Goal: Task Accomplishment & Management: Use online tool/utility

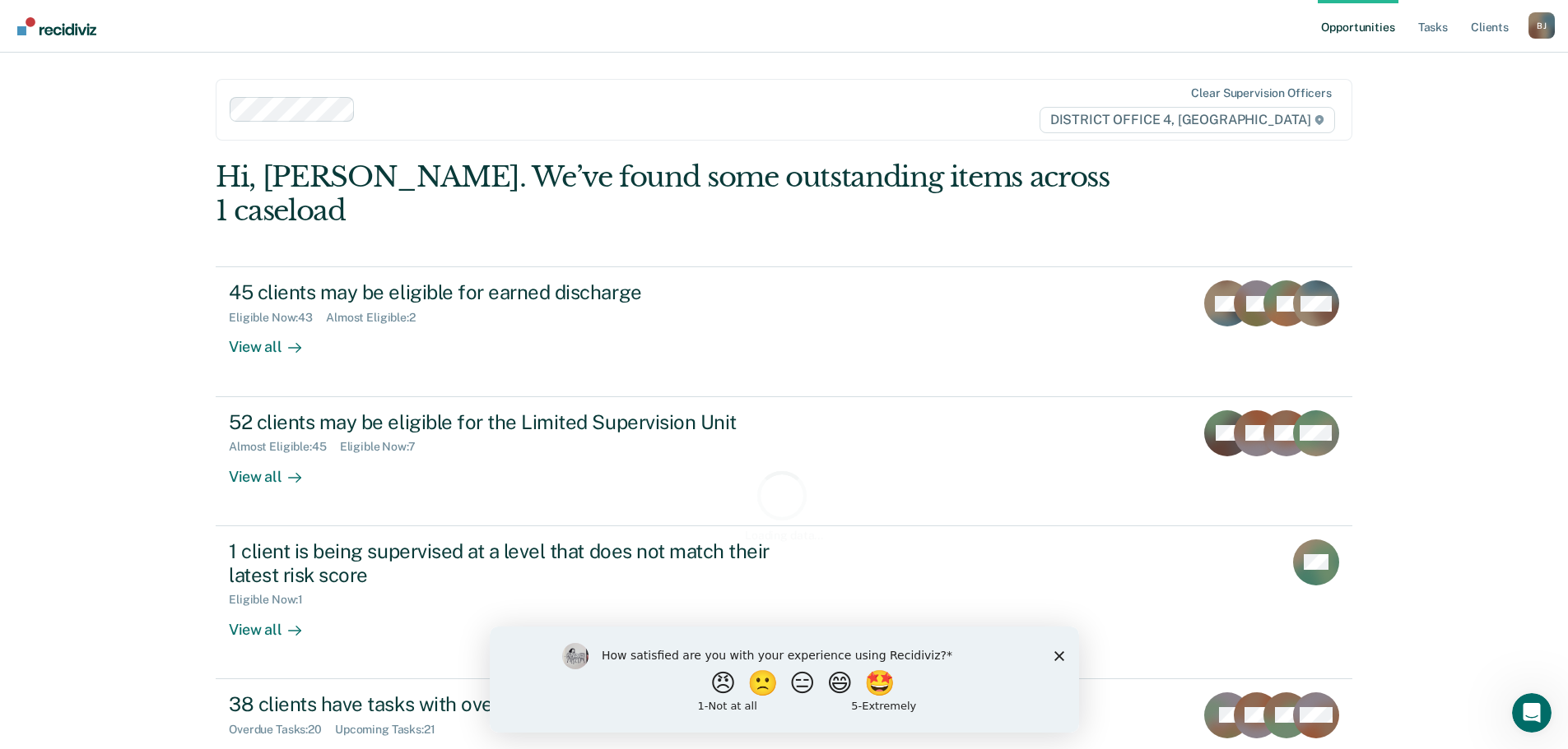
click at [1060, 660] on div "How satisfied are you with your experience using Recidiviz? 😠 🙁 😑 😄 🤩 1 - Not a…" at bounding box center [784, 679] width 589 height 106
click at [1052, 657] on div "How satisfied are you with your experience using Recidiviz? 😠 🙁 😑 😄 🤩 1 - Not a…" at bounding box center [784, 679] width 589 height 106
click at [1057, 654] on polygon "Close survey" at bounding box center [1058, 655] width 10 height 10
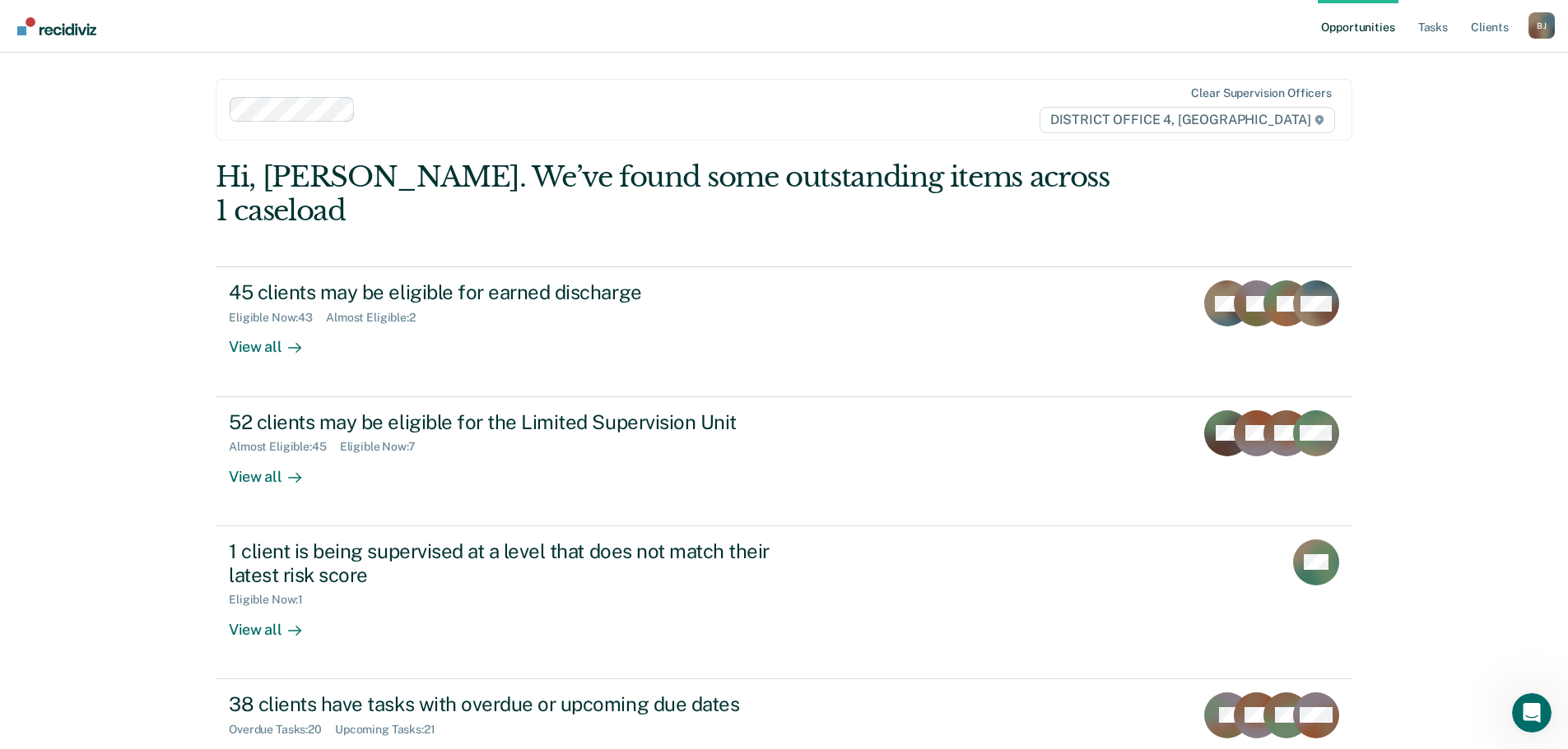
click at [1413, 45] on ul "Opportunities Tasks Client s" at bounding box center [1423, 26] width 210 height 53
click at [1417, 34] on link "Tasks" at bounding box center [1432, 26] width 36 height 53
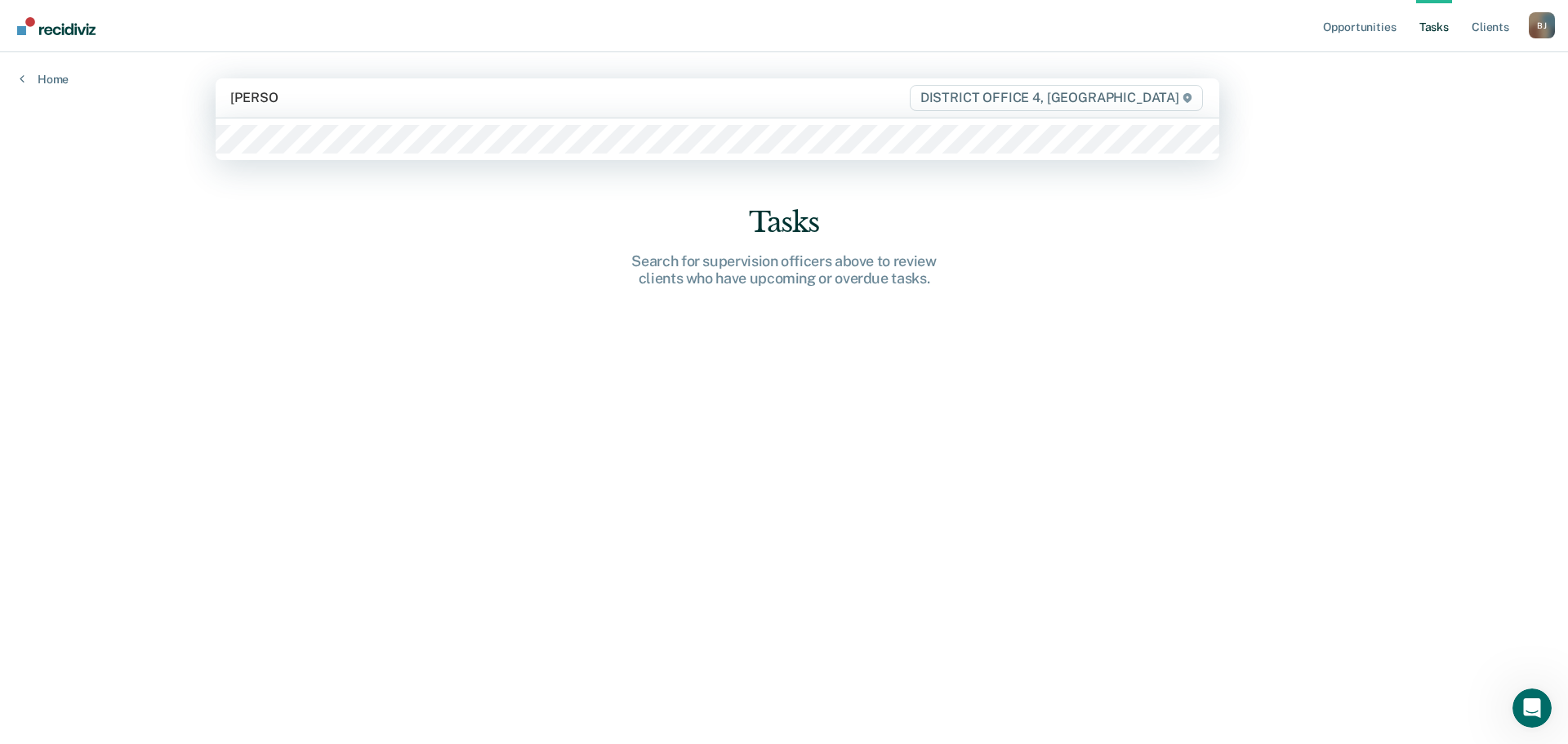
type input "[PERSON_NAME]"
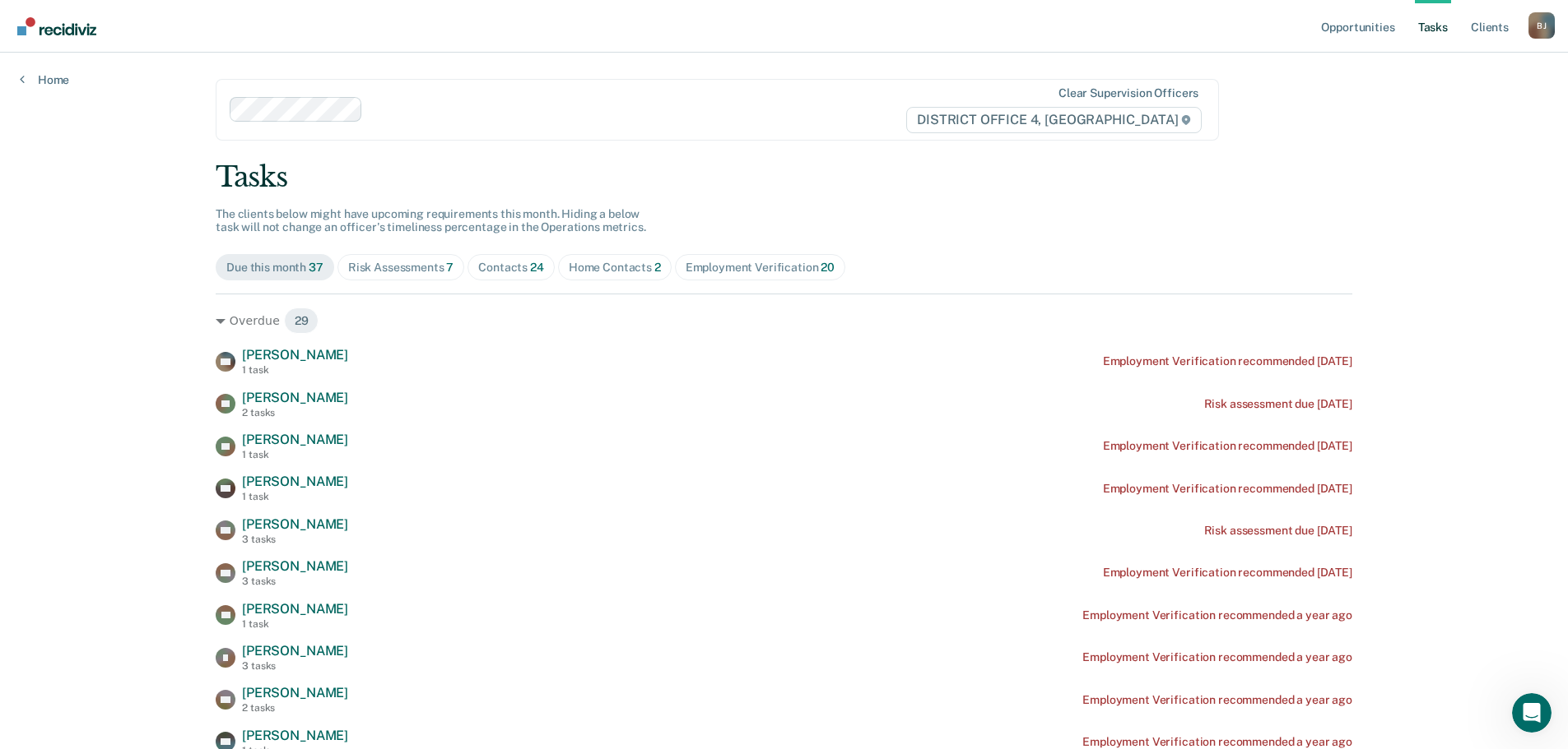
click at [517, 273] on div "Contacts 24" at bounding box center [510, 268] width 66 height 14
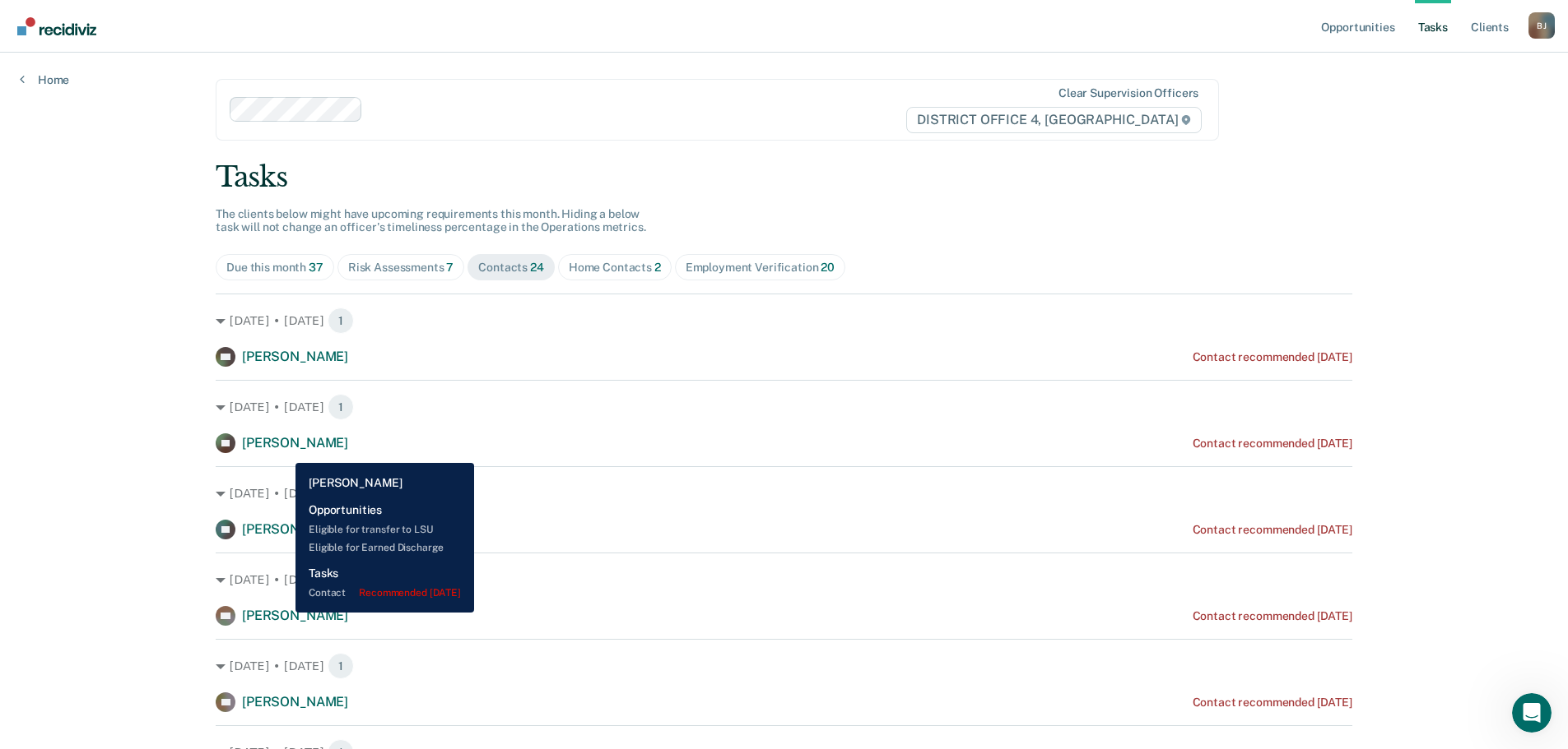
click at [284, 449] on span "[PERSON_NAME]" at bounding box center [295, 443] width 107 height 16
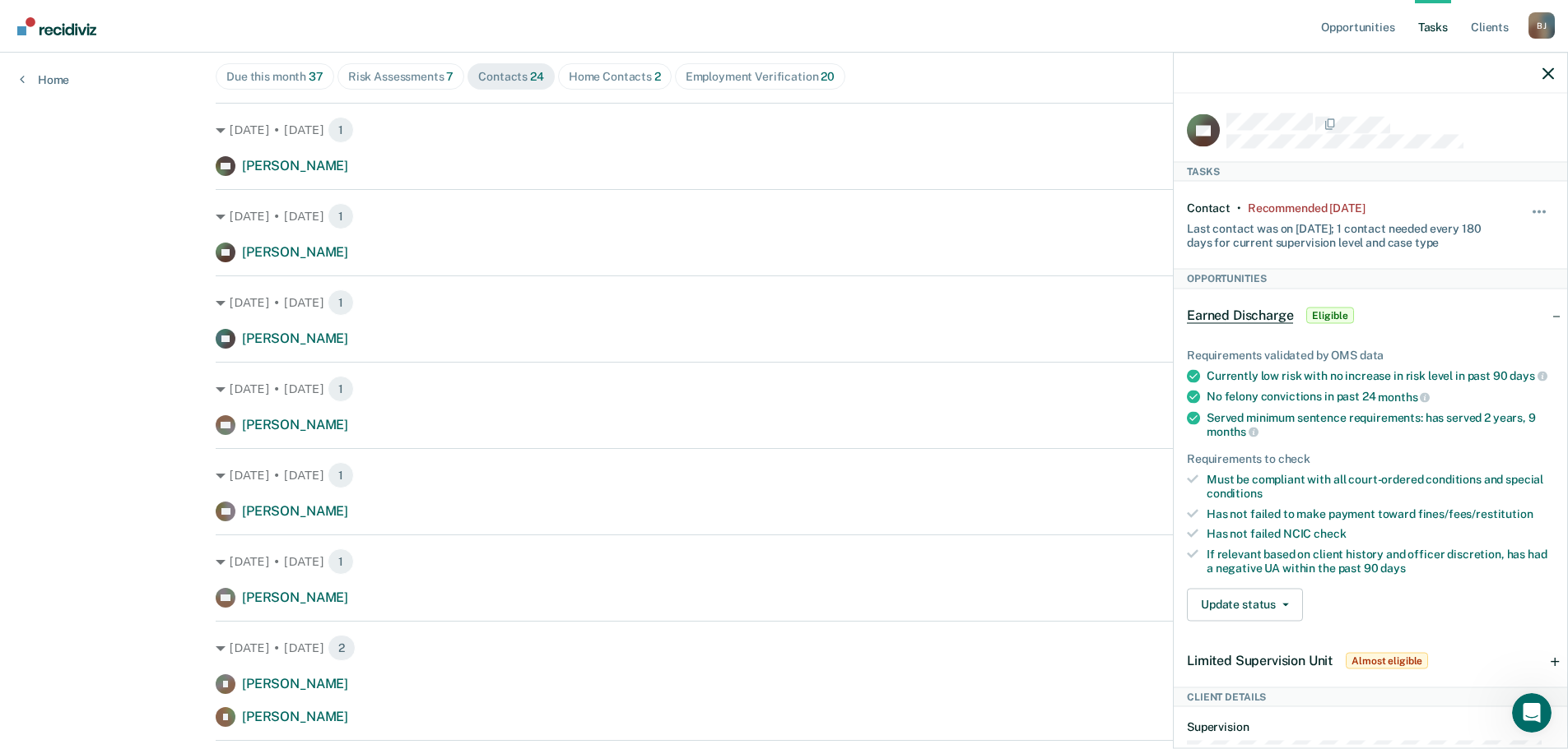
scroll to position [247, 0]
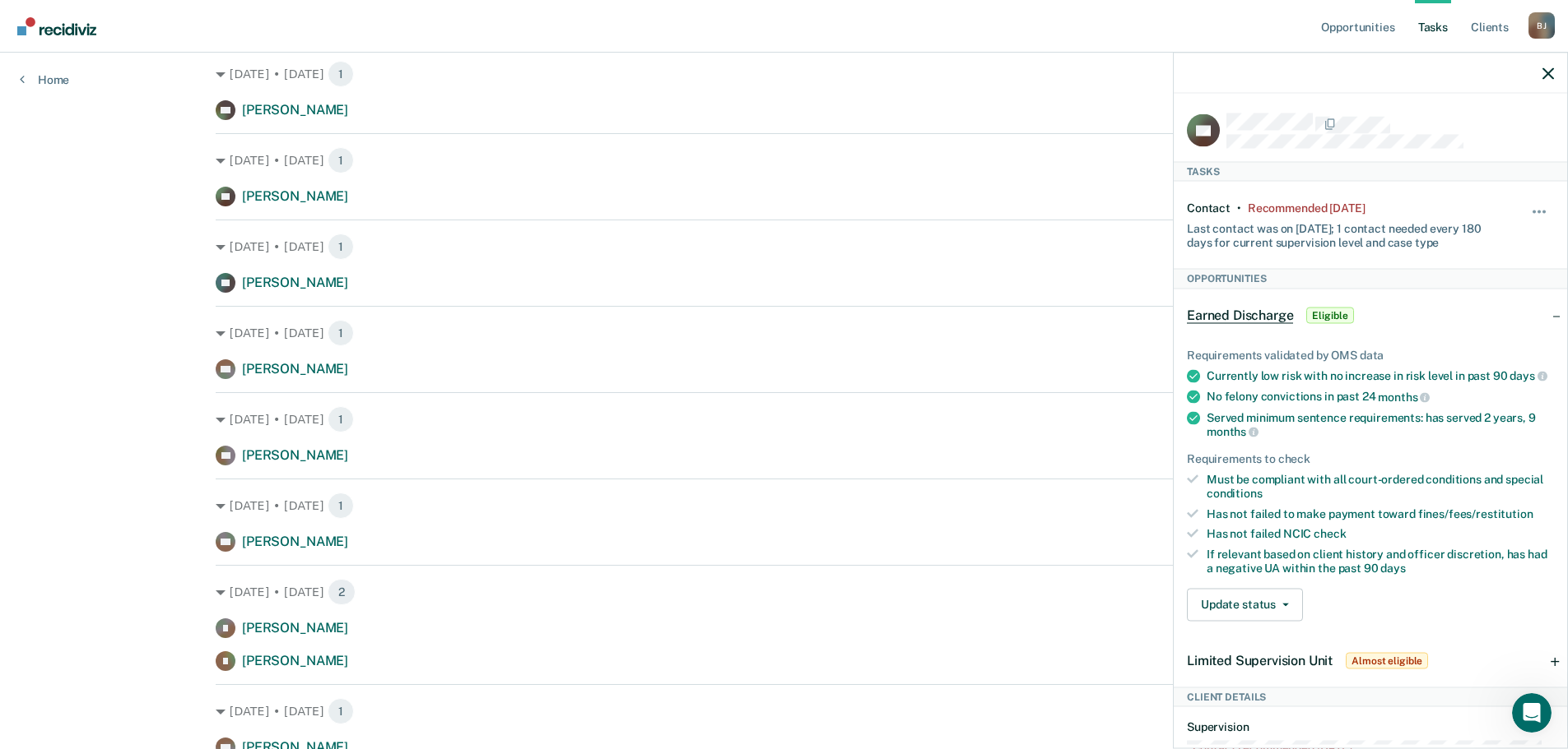
click at [1540, 71] on div at bounding box center [1370, 73] width 394 height 41
click at [1542, 72] on div at bounding box center [1370, 73] width 394 height 41
click at [1550, 70] on icon "button" at bounding box center [1548, 73] width 11 height 11
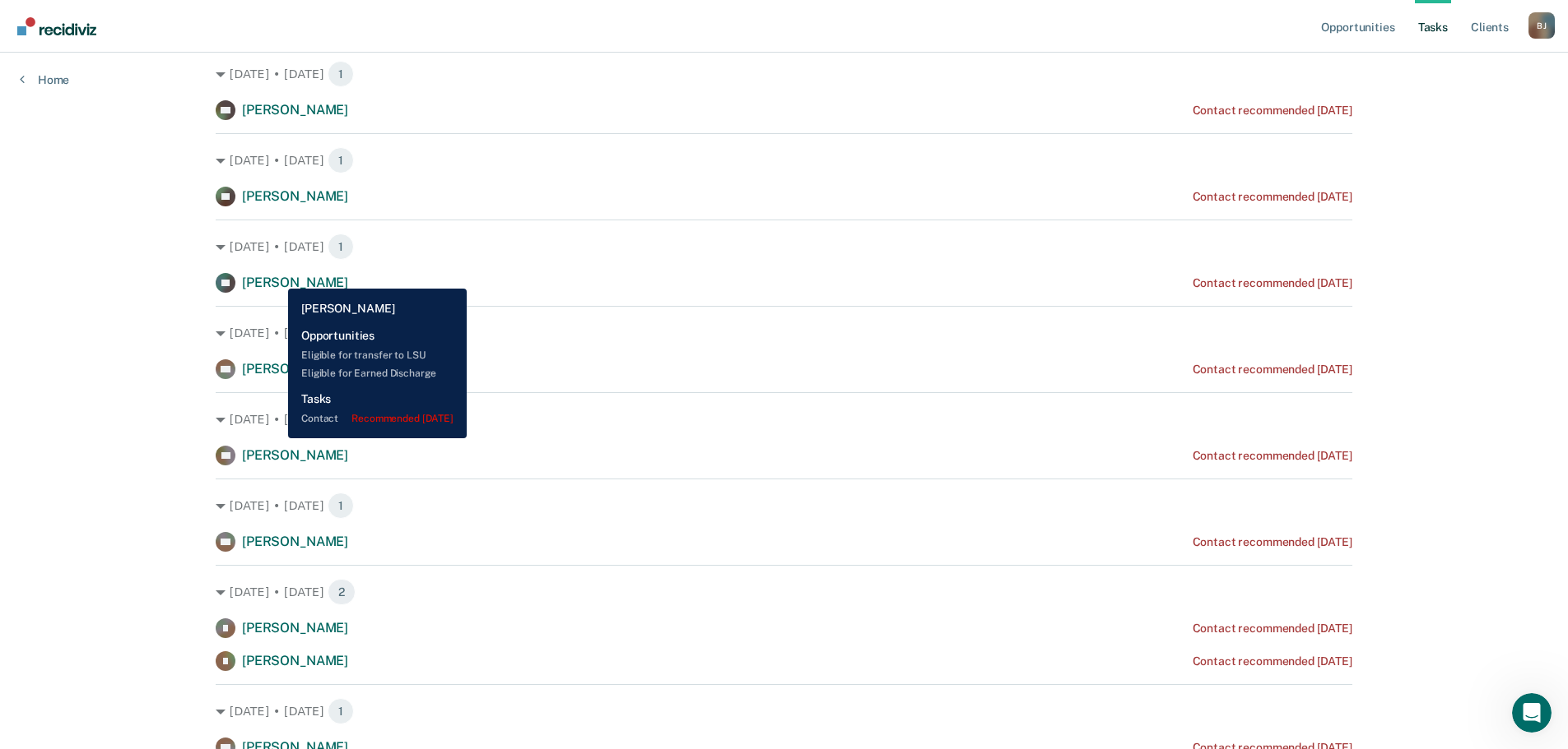
click at [276, 277] on span "[PERSON_NAME]" at bounding box center [295, 282] width 107 height 16
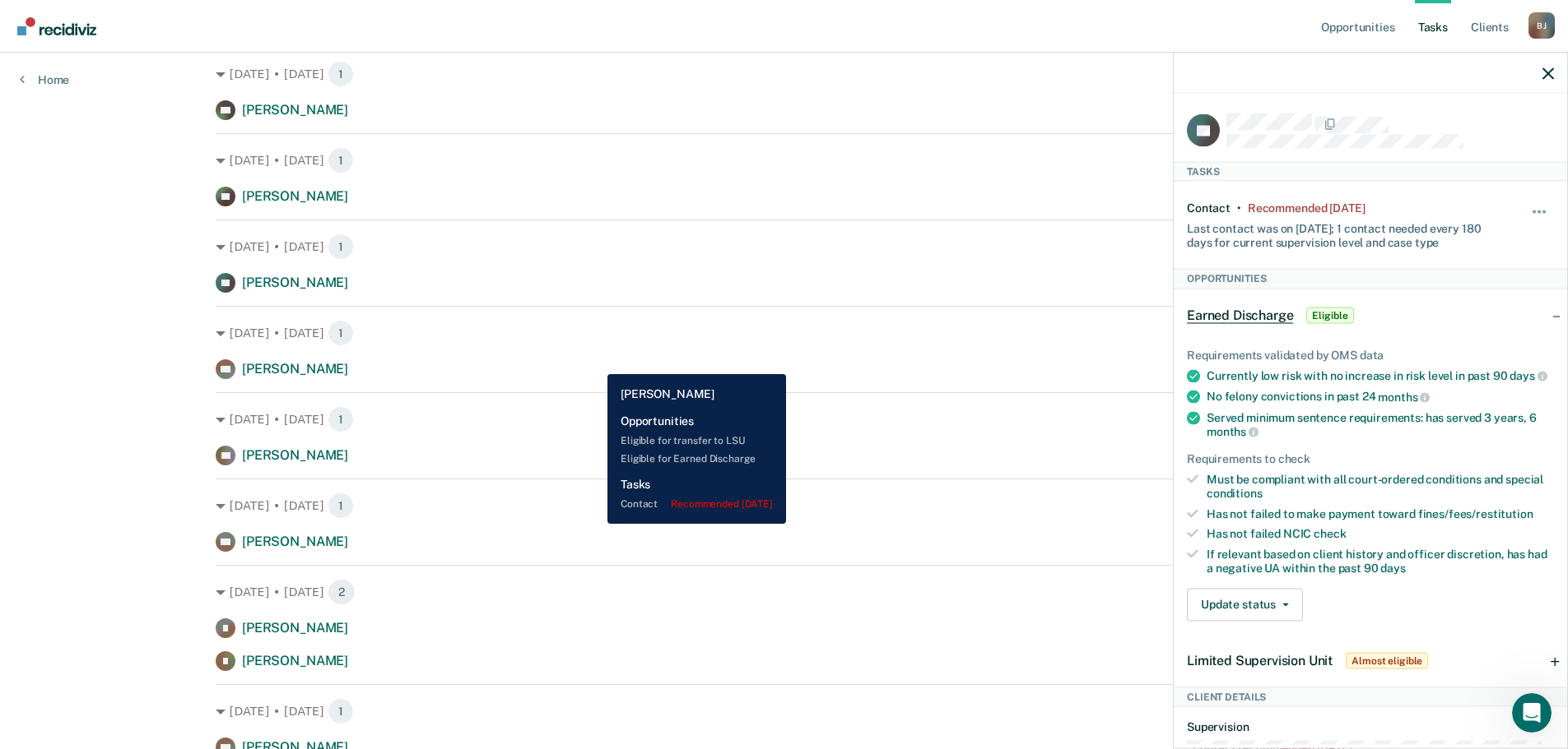
click at [595, 362] on div "[PERSON_NAME] [PERSON_NAME] Contact recommended [DATE]" at bounding box center [784, 368] width 1136 height 19
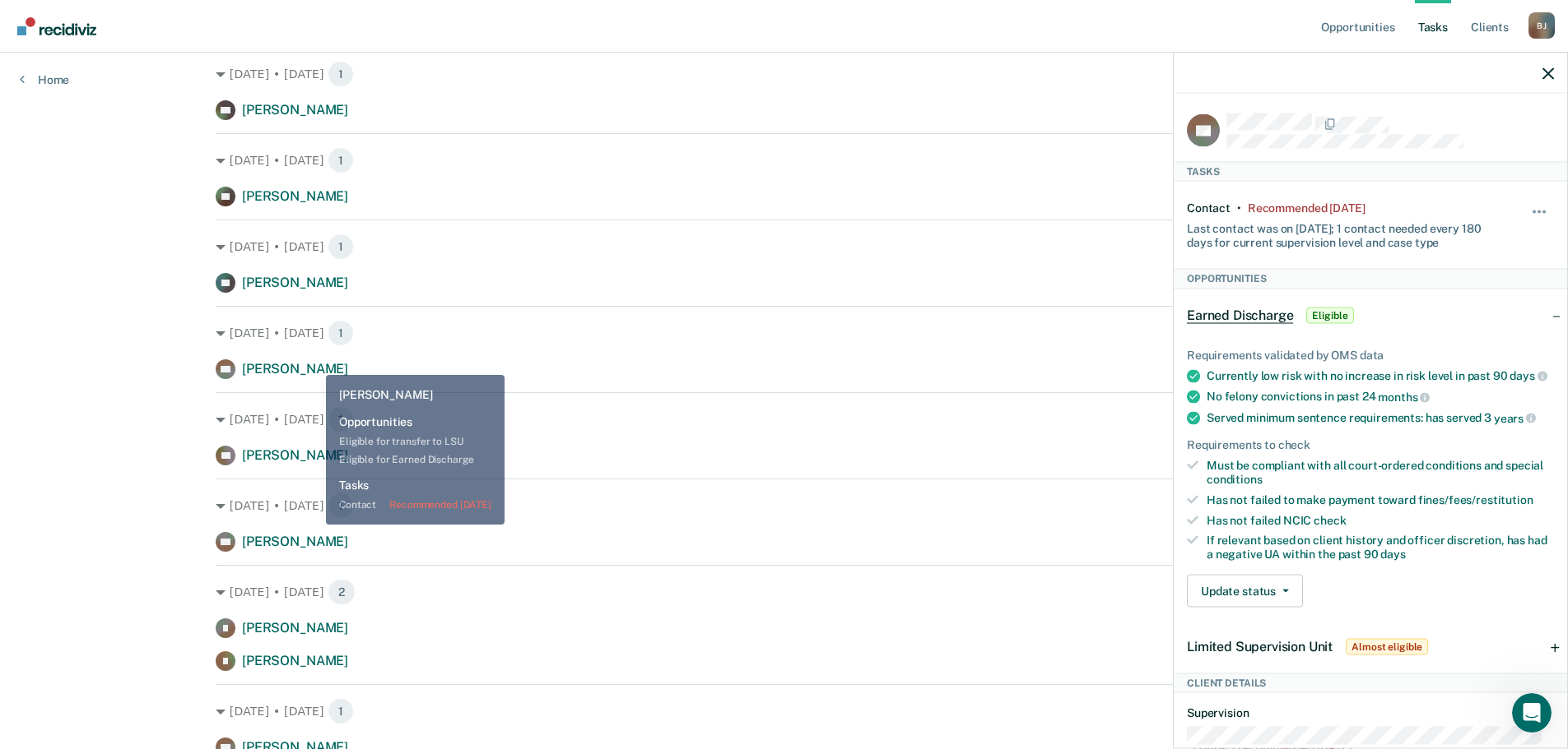
click at [311, 358] on div "[DATE] • [DATE] 1 KC [PERSON_NAME] Contact recommended [DATE]" at bounding box center [784, 343] width 1136 height 73
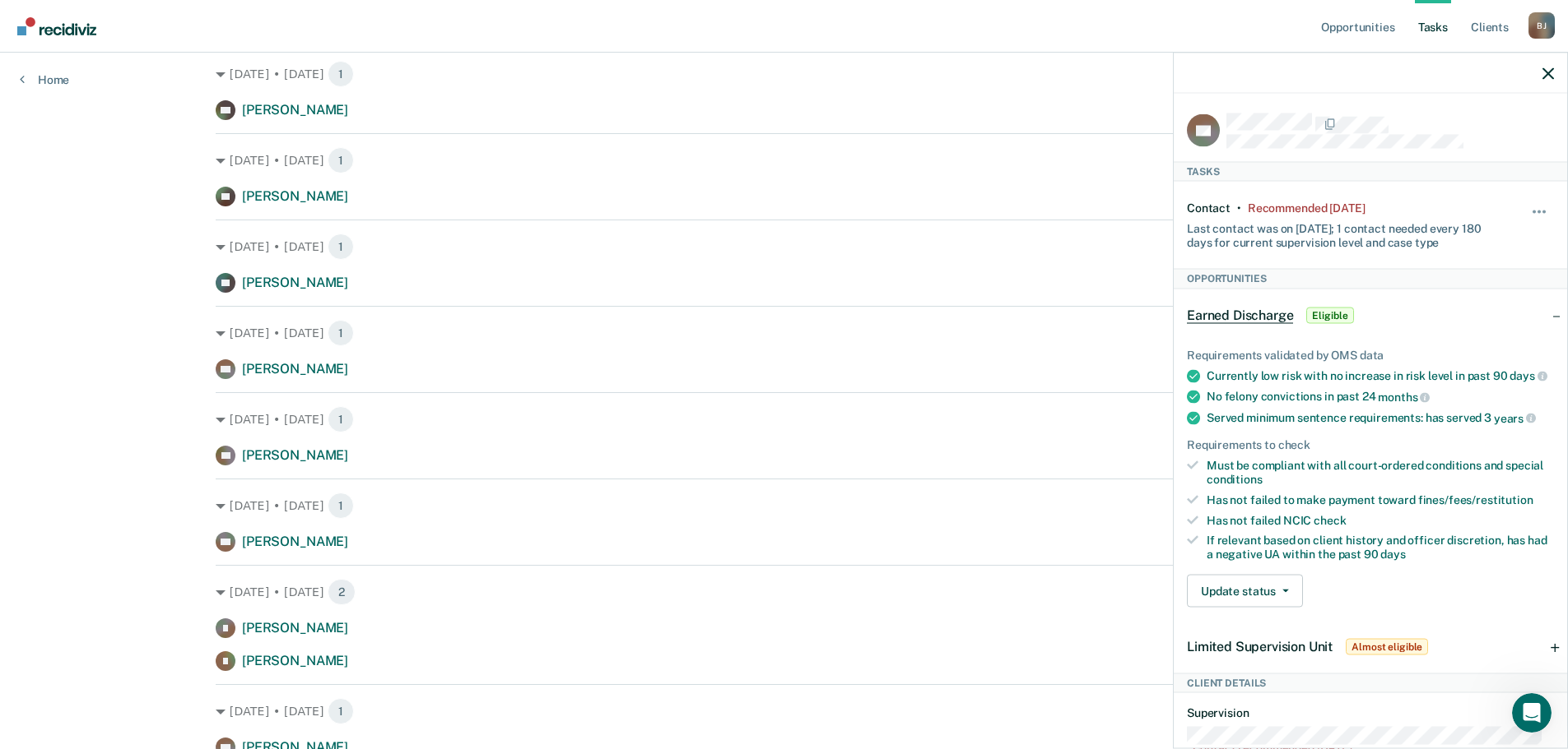
click at [307, 365] on span "[PERSON_NAME]" at bounding box center [295, 368] width 107 height 16
click at [1546, 75] on icon "button" at bounding box center [1548, 73] width 11 height 11
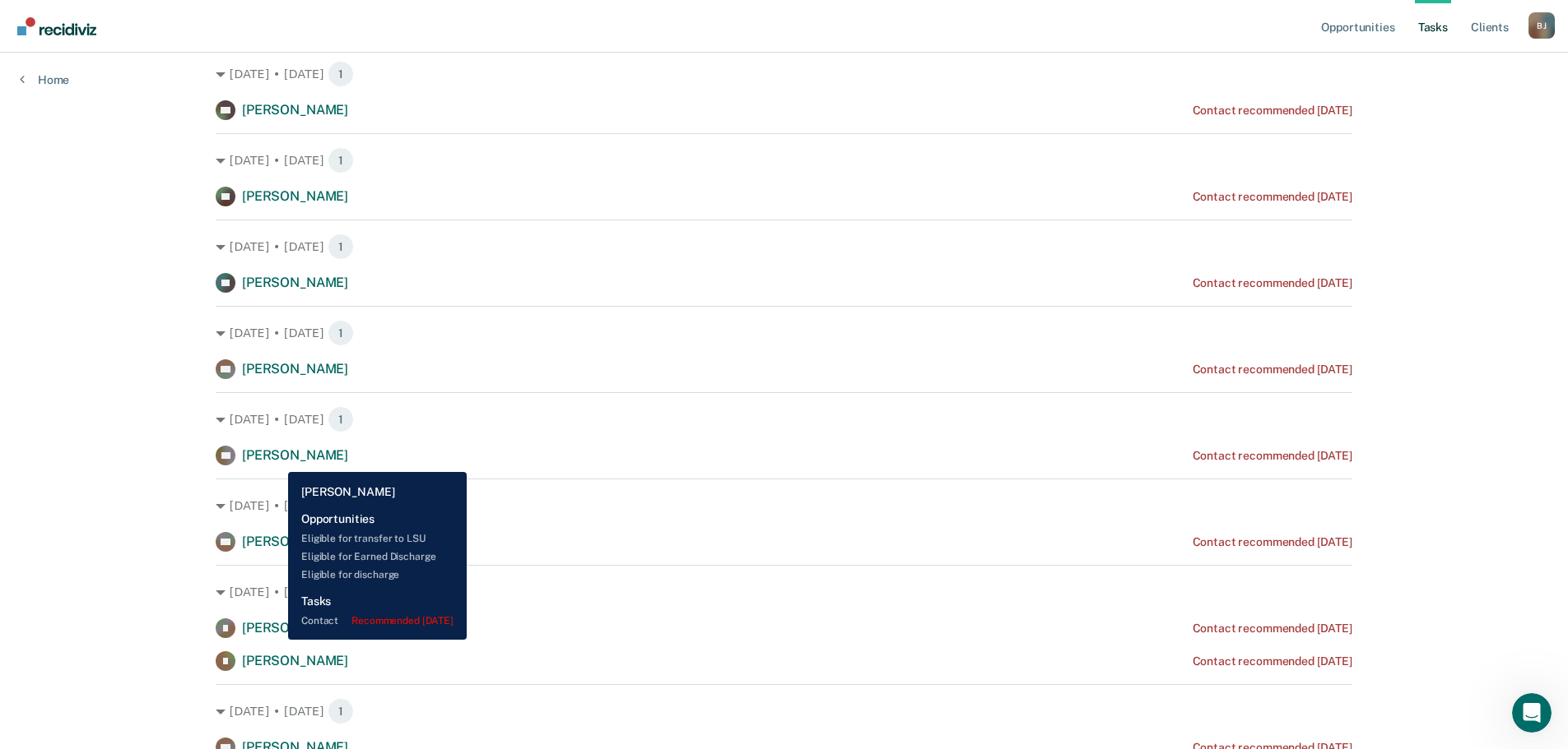
click at [277, 459] on span "[PERSON_NAME]" at bounding box center [295, 455] width 107 height 16
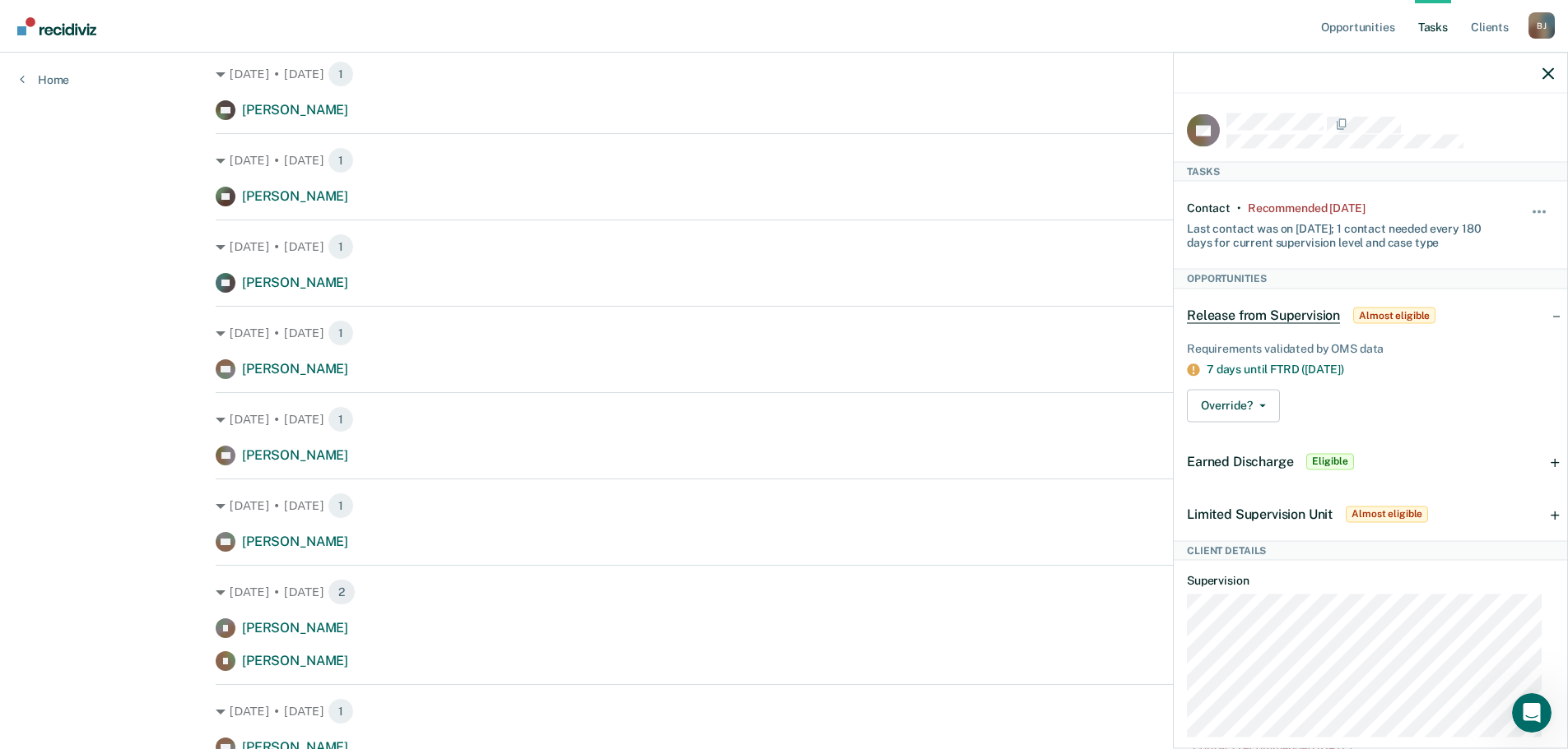
click at [1540, 63] on div at bounding box center [1370, 73] width 394 height 41
click at [1549, 70] on icon "button" at bounding box center [1548, 73] width 11 height 11
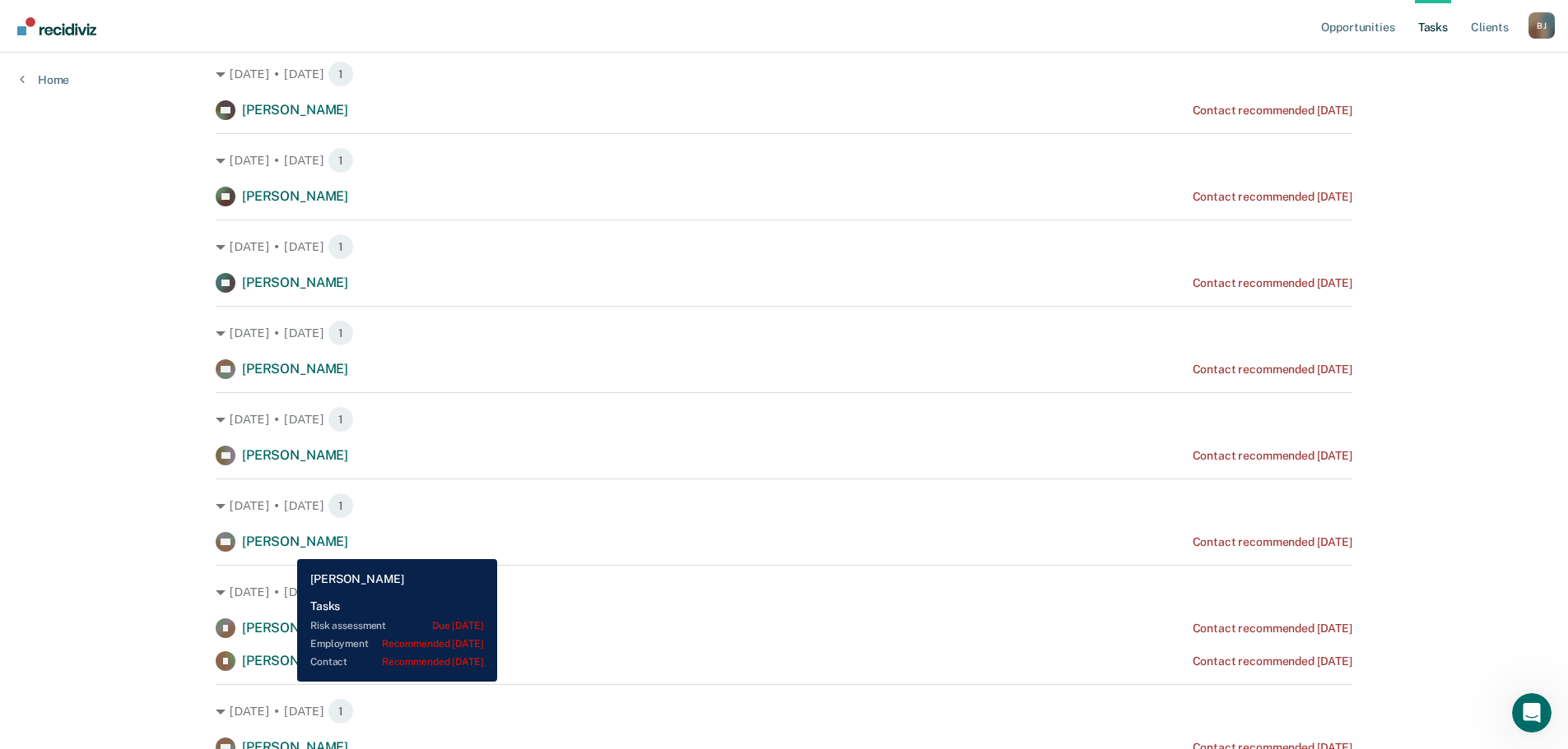
click at [284, 546] on span "[PERSON_NAME]" at bounding box center [295, 542] width 107 height 16
